Goal: Complete application form

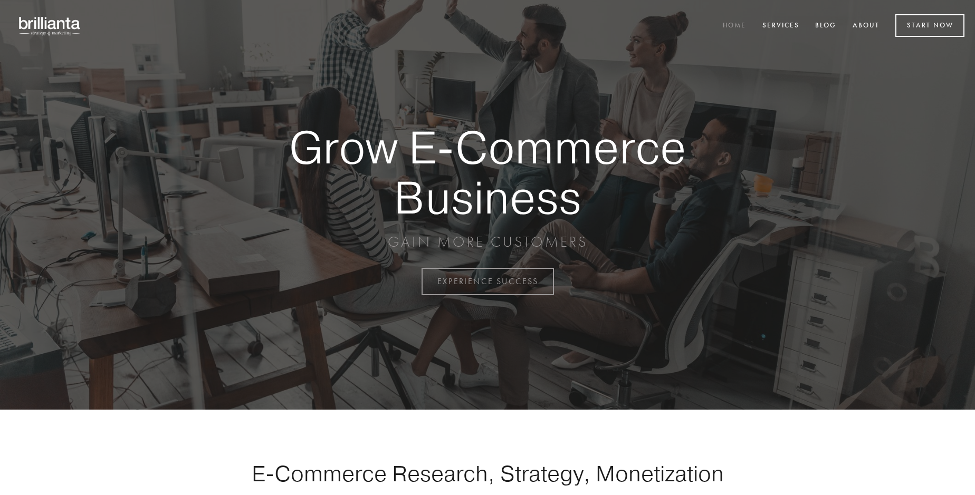
scroll to position [2764, 0]
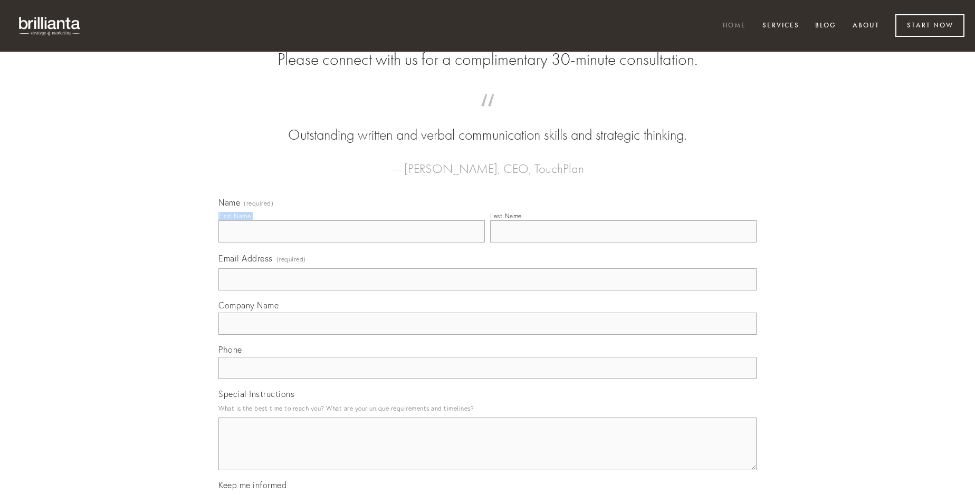
type input "[PERSON_NAME]"
click at [623, 243] on input "Last Name" at bounding box center [623, 231] width 266 height 22
type input "[PERSON_NAME]"
click at [487, 291] on input "Email Address (required)" at bounding box center [487, 279] width 538 height 22
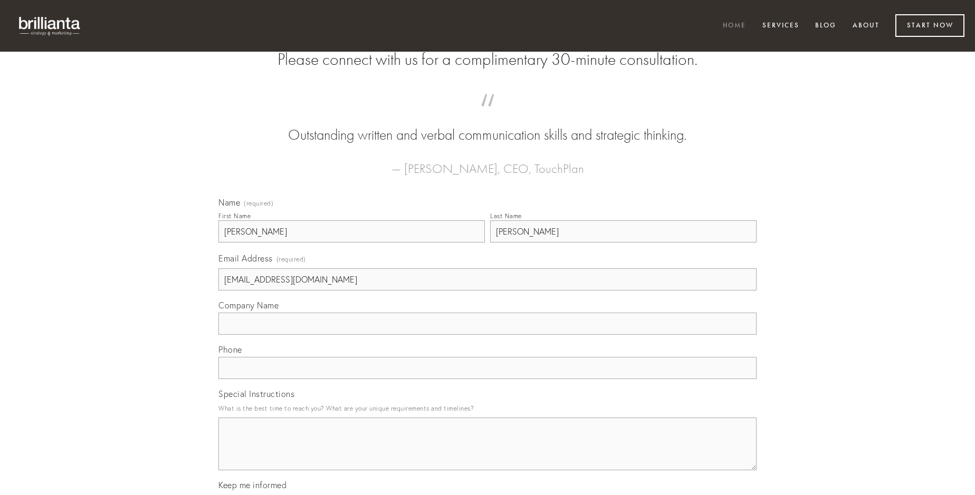
type input "[EMAIL_ADDRESS][DOMAIN_NAME]"
click at [487, 335] on input "Company Name" at bounding box center [487, 324] width 538 height 22
type input "[MEDICAL_DATA]"
click at [487, 379] on input "text" at bounding box center [487, 368] width 538 height 22
click at [487, 454] on textarea "Special Instructions" at bounding box center [487, 444] width 538 height 53
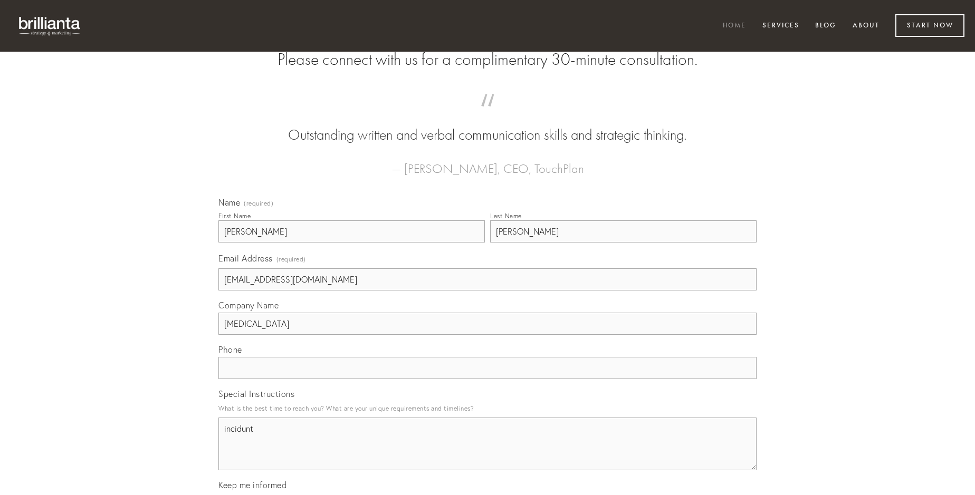
type textarea "incidunt"
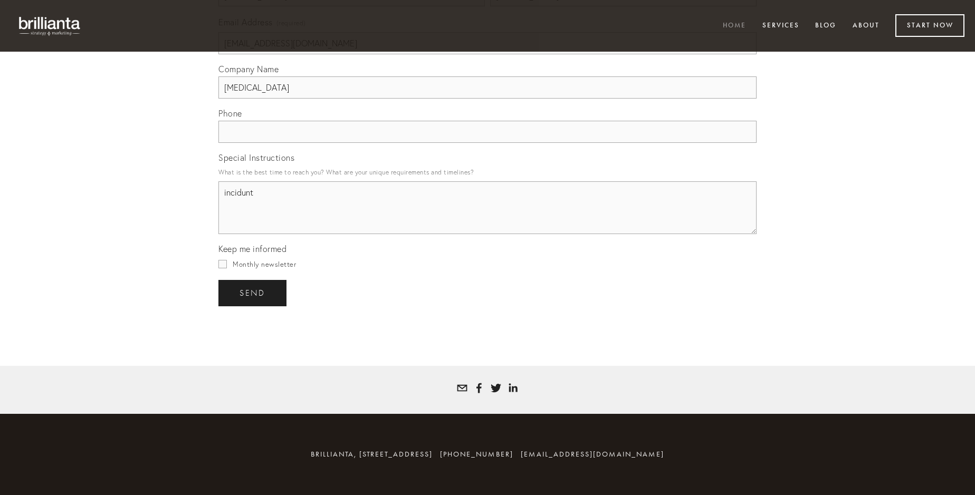
click at [253, 293] on span "send" at bounding box center [252, 292] width 26 height 9
